Goal: Task Accomplishment & Management: Manage account settings

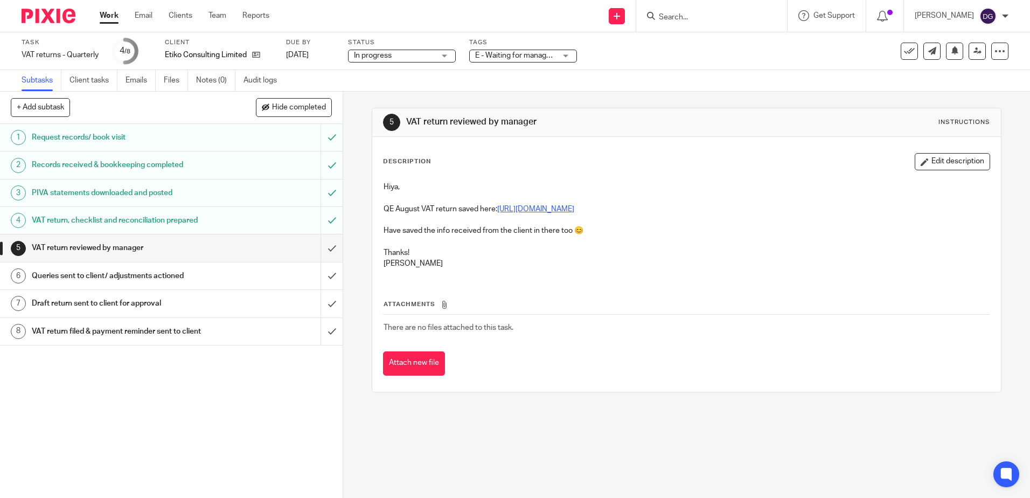
click at [574, 209] on link "https://cloudimanage.com/work/link/f/LLP!10075974" at bounding box center [535, 209] width 77 height 8
click at [317, 253] on input "submit" at bounding box center [171, 247] width 343 height 27
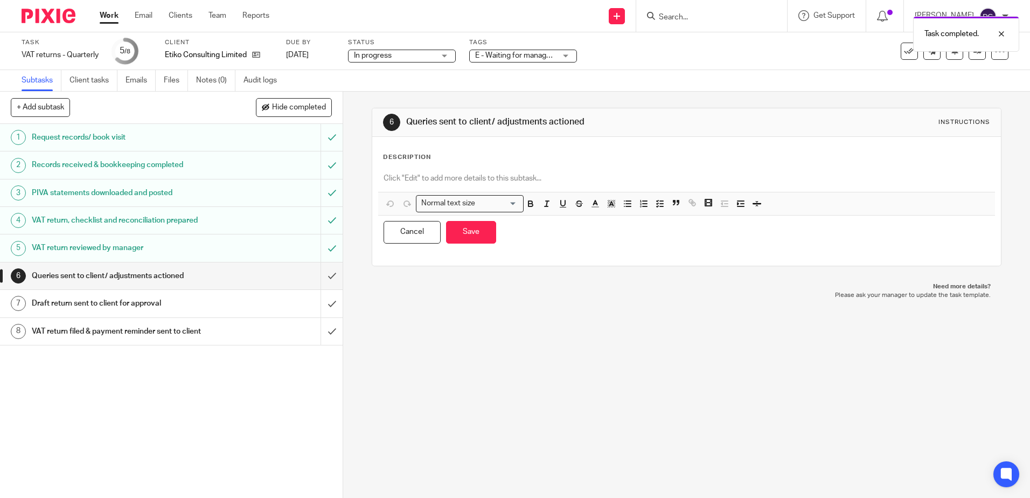
click at [794, 79] on div "Subtasks Client tasks Emails Files Notes (0) Audit logs" at bounding box center [515, 81] width 1030 height 22
click at [219, 246] on div "VAT return reviewed by manager" at bounding box center [171, 248] width 279 height 16
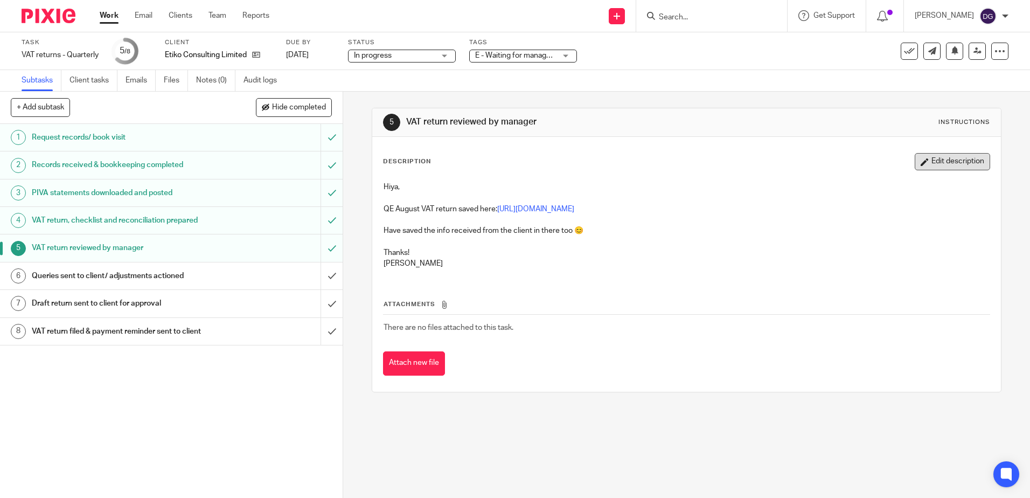
click at [964, 159] on button "Edit description" at bounding box center [952, 161] width 75 height 17
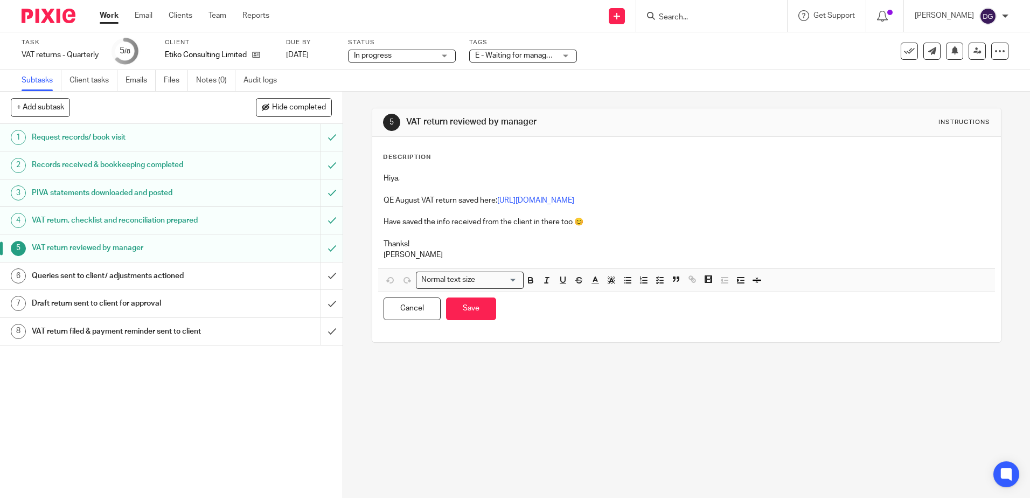
click at [509, 255] on p "[PERSON_NAME]" at bounding box center [687, 254] width 606 height 11
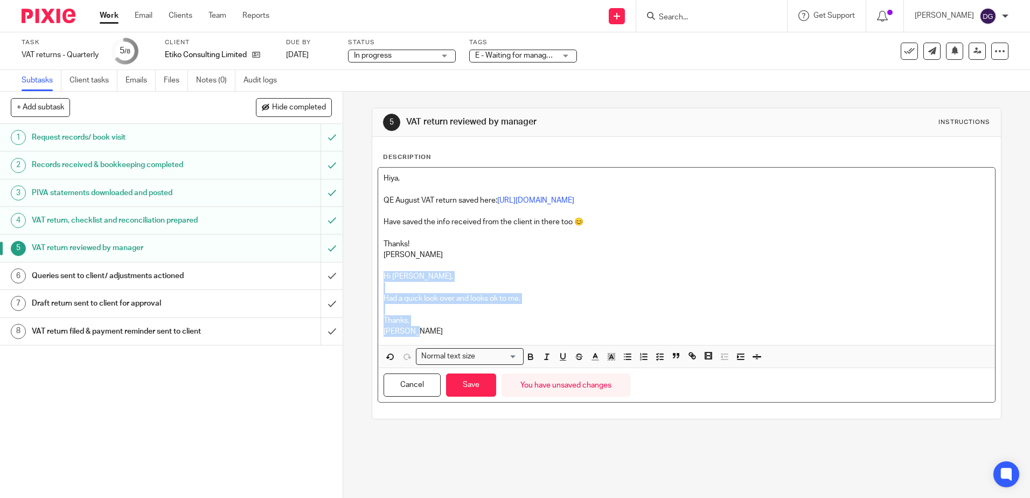
drag, startPoint x: 435, startPoint y: 331, endPoint x: 368, endPoint y: 273, distance: 88.6
click at [368, 273] on div "5 VAT return reviewed by manager Instructions Description Hiya, QE August VAT r…" at bounding box center [686, 295] width 687 height 406
click at [533, 287] on p at bounding box center [687, 287] width 606 height 11
click at [475, 316] on p "Thanks," at bounding box center [687, 320] width 606 height 11
drag, startPoint x: 418, startPoint y: 330, endPoint x: 376, endPoint y: 276, distance: 68.3
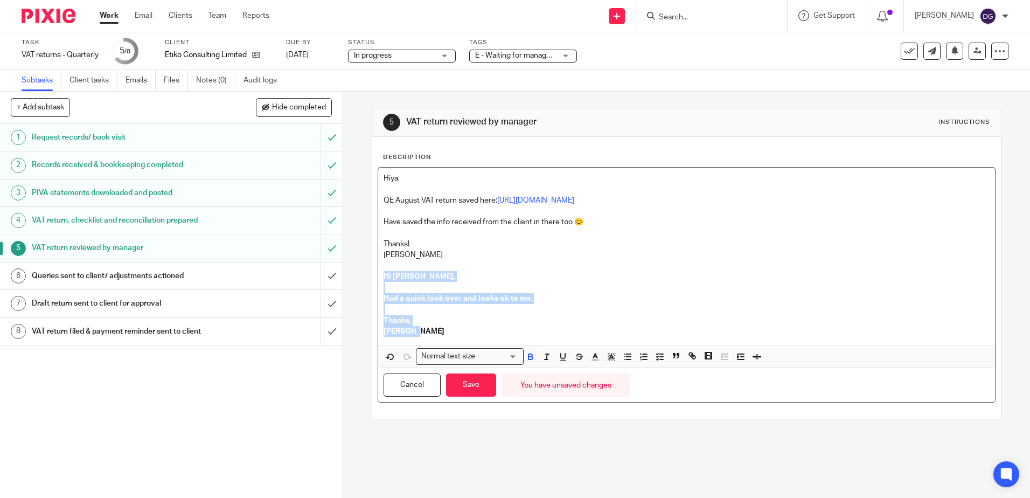
click at [378, 276] on div "Hiya, QE August VAT return saved here: https://cloudimanage.com/work/link/f/LLP…" at bounding box center [686, 256] width 616 height 177
click at [591, 361] on icon "button" at bounding box center [596, 357] width 10 height 10
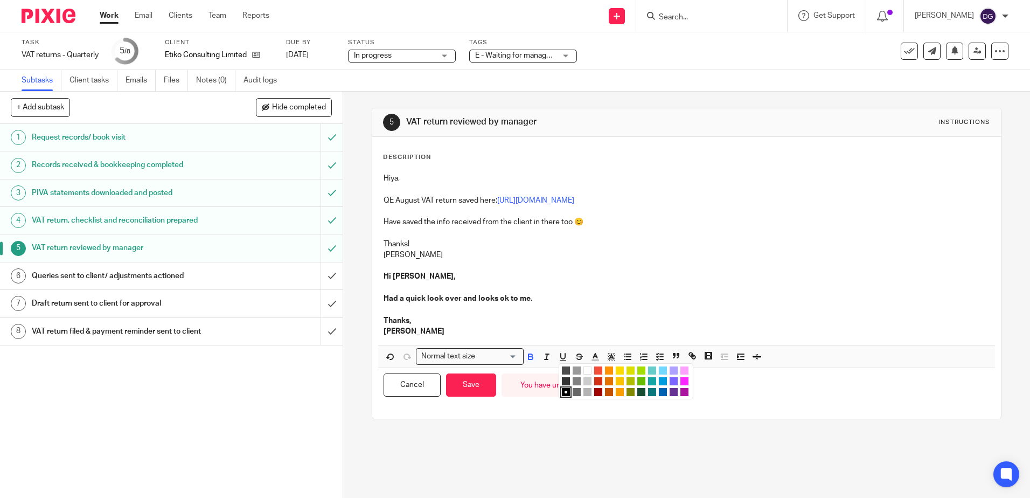
click at [650, 381] on li "color:#16A5A5" at bounding box center [652, 381] width 8 height 8
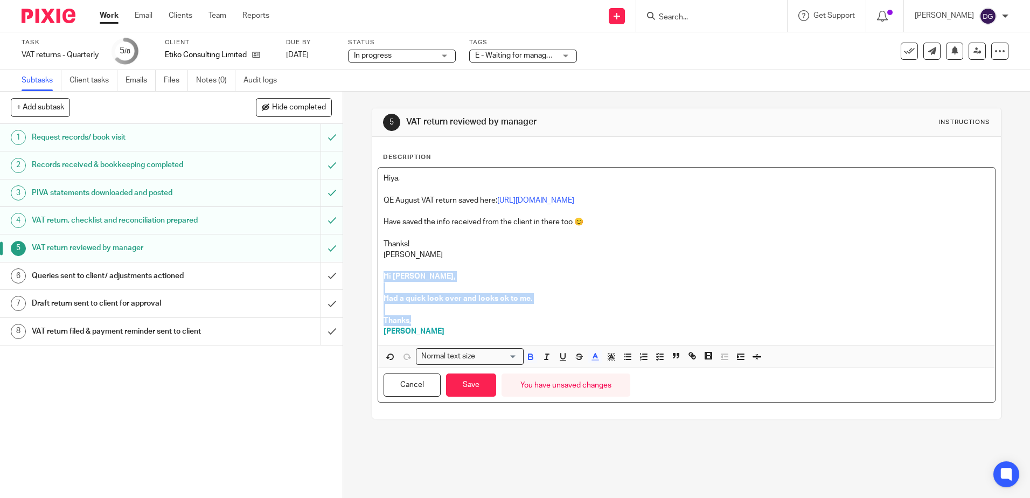
click at [561, 316] on p "Thanks," at bounding box center [687, 320] width 606 height 11
click at [480, 382] on button "Save" at bounding box center [471, 384] width 50 height 23
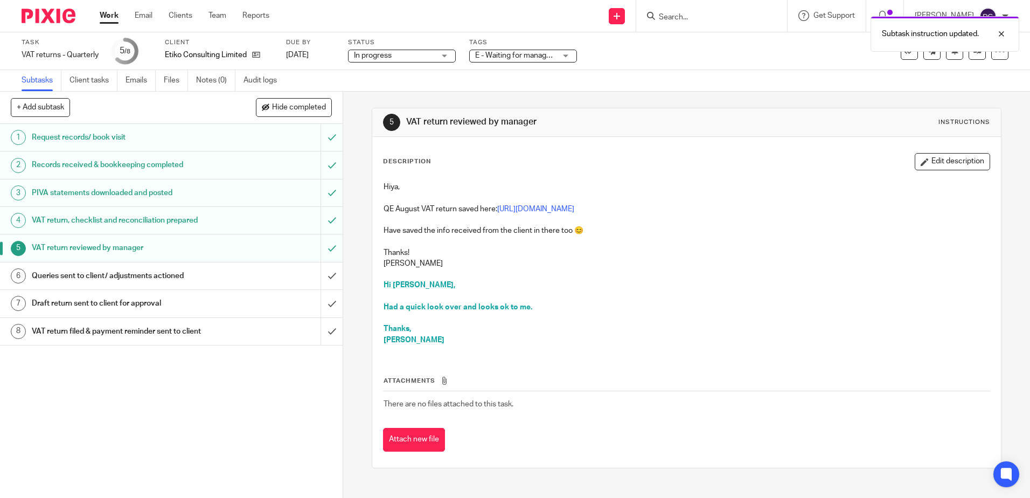
click at [509, 53] on span "E - Waiting for manager review/approval" at bounding box center [541, 56] width 133 height 8
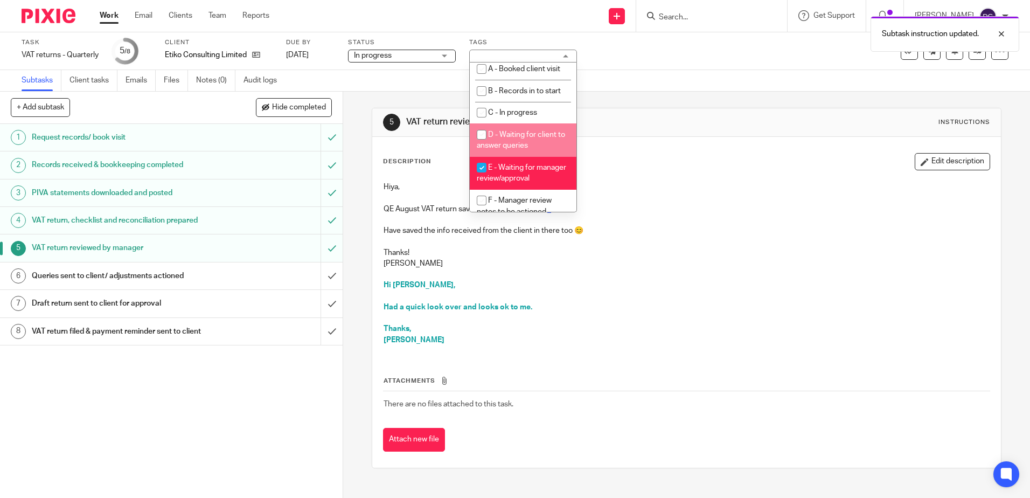
scroll to position [54, 0]
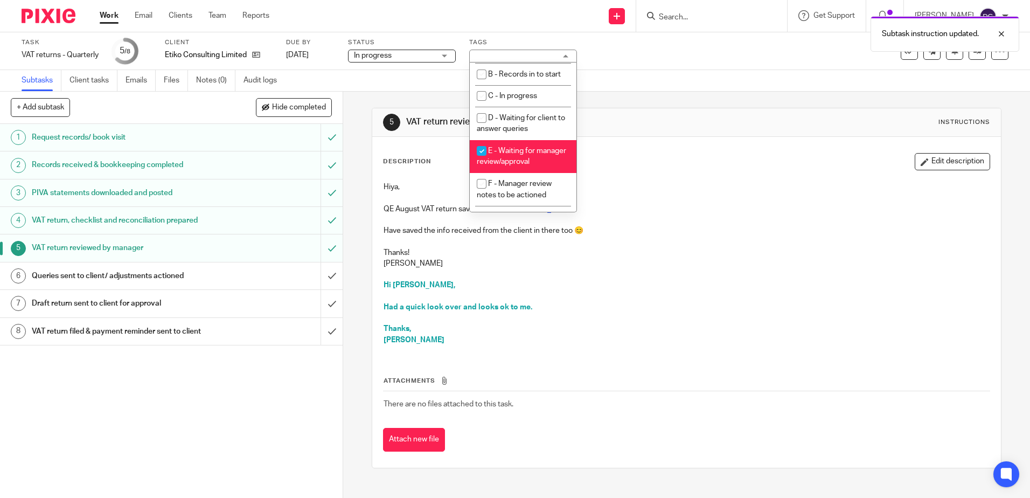
click at [534, 162] on li "E - Waiting for manager review/approval" at bounding box center [523, 156] width 107 height 33
checkbox input "false"
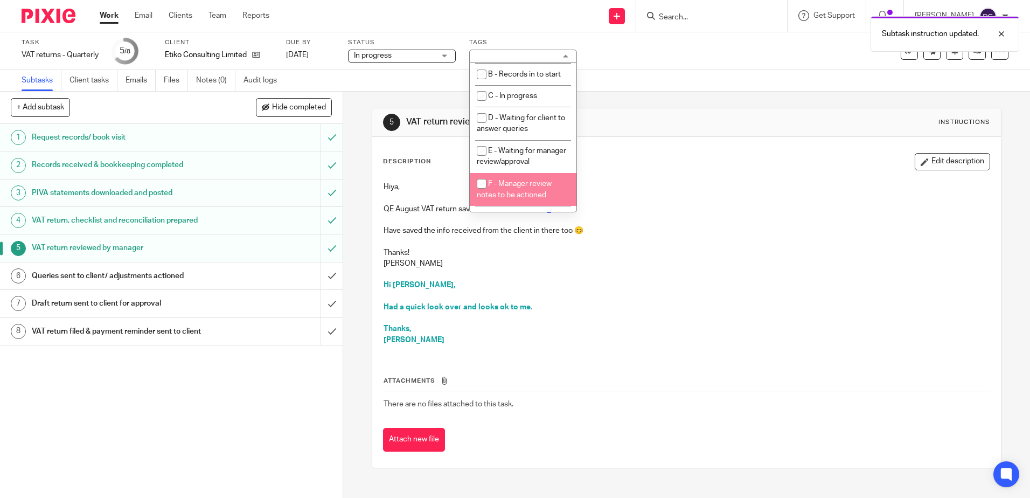
click at [537, 199] on span "F - Manager review notes to be actioned" at bounding box center [514, 189] width 75 height 19
checkbox input "true"
click at [774, 177] on div "Hiya, QE August VAT return saved here: https://cloudimanage.com/work/link/f/LLP…" at bounding box center [686, 264] width 616 height 177
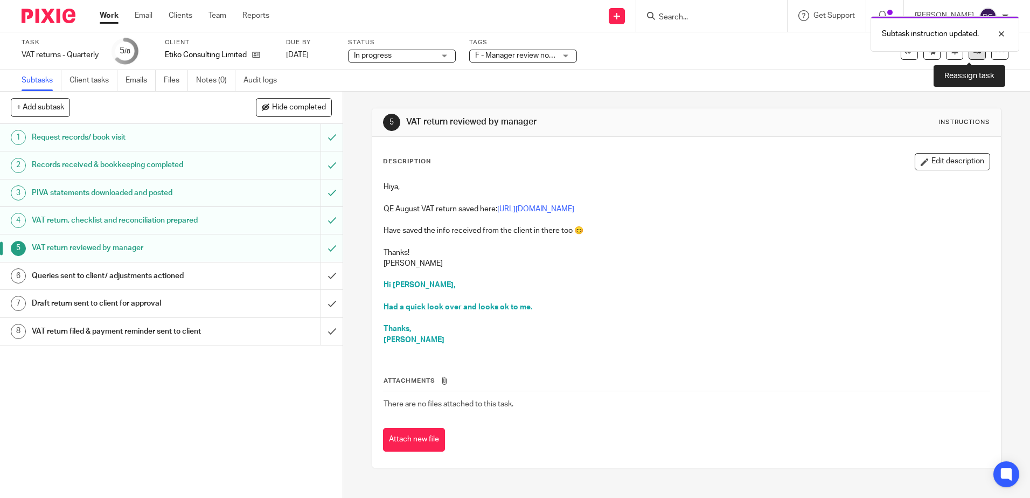
click at [972, 57] on link at bounding box center [977, 51] width 17 height 17
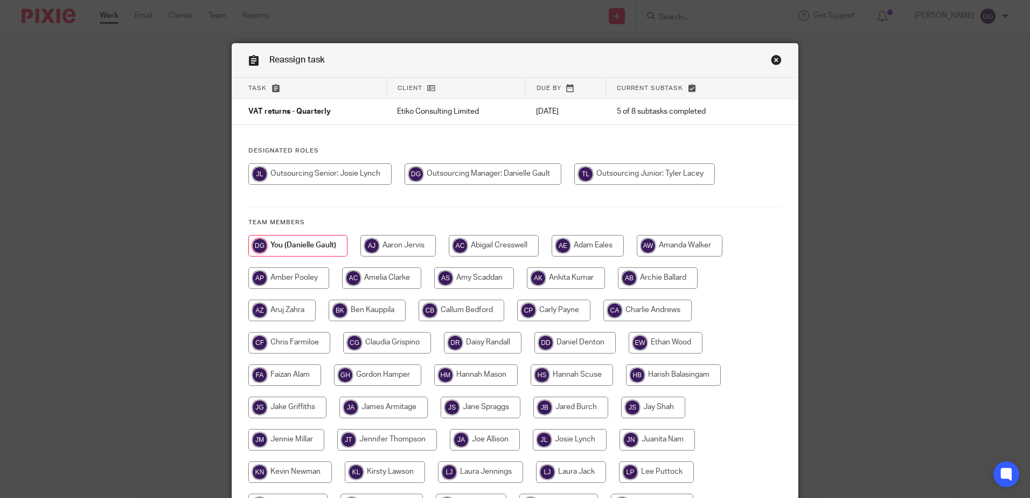
click at [346, 171] on input "radio" at bounding box center [319, 174] width 143 height 22
radio input "true"
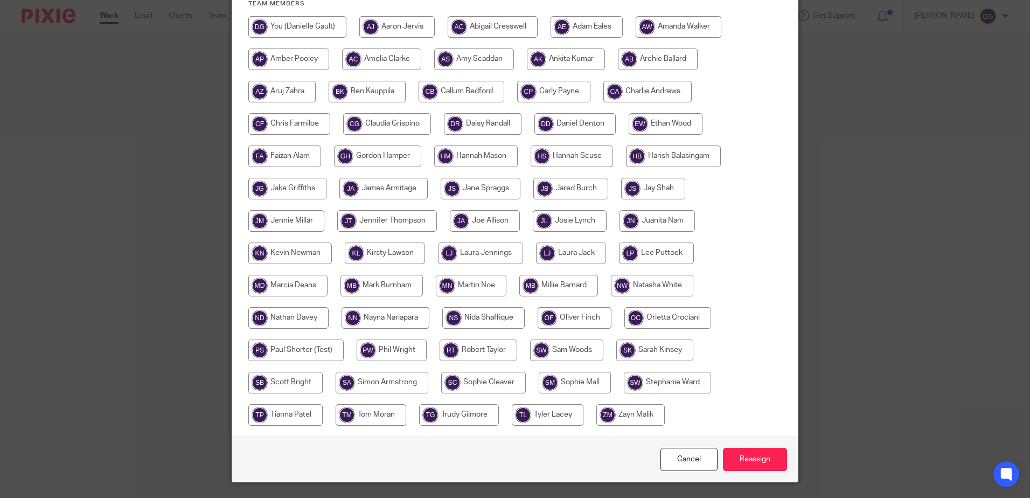
scroll to position [246, 0]
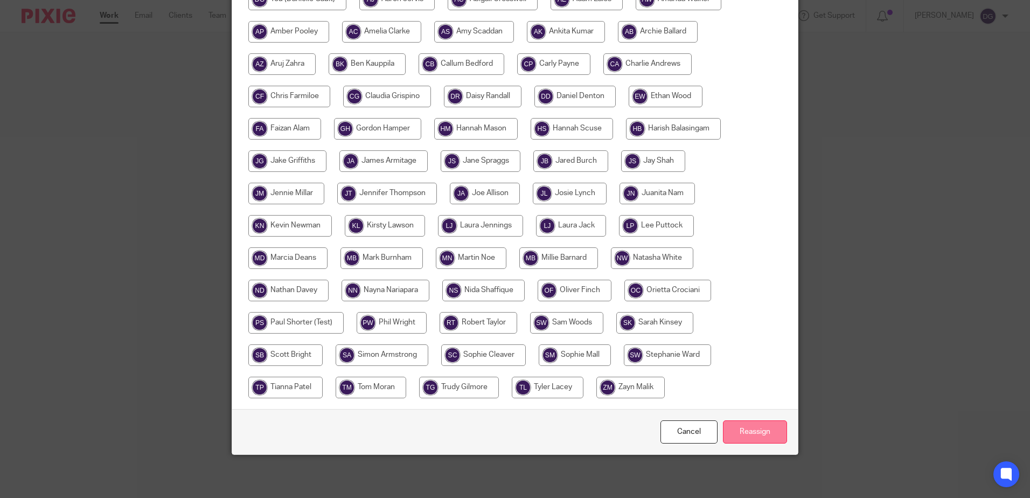
click at [735, 433] on input "Reassign" at bounding box center [755, 431] width 64 height 23
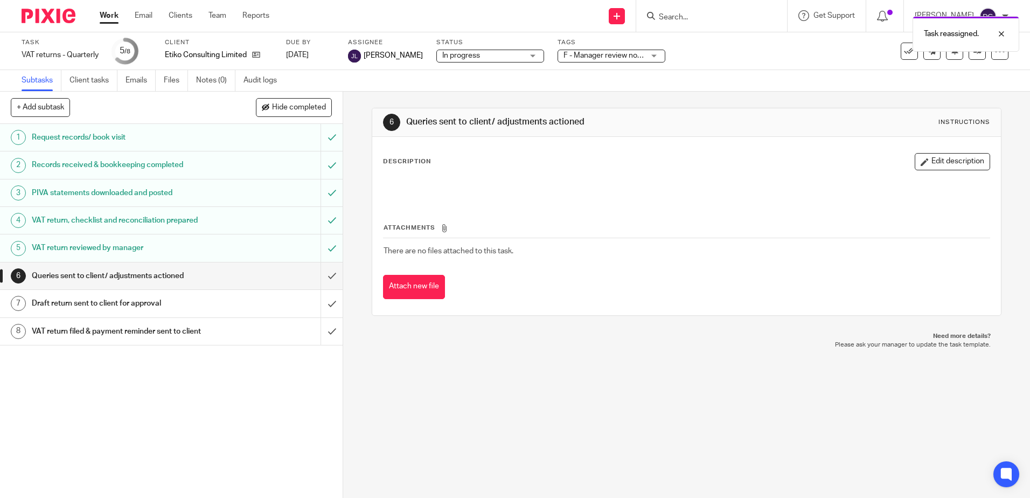
click at [218, 246] on div "VAT return reviewed by manager" at bounding box center [171, 248] width 279 height 16
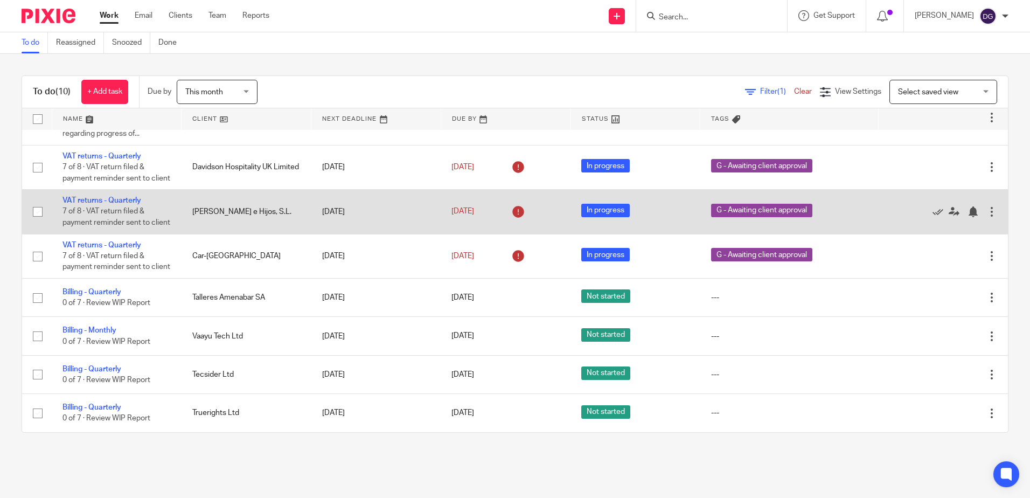
scroll to position [184, 0]
